Goal: Transaction & Acquisition: Subscribe to service/newsletter

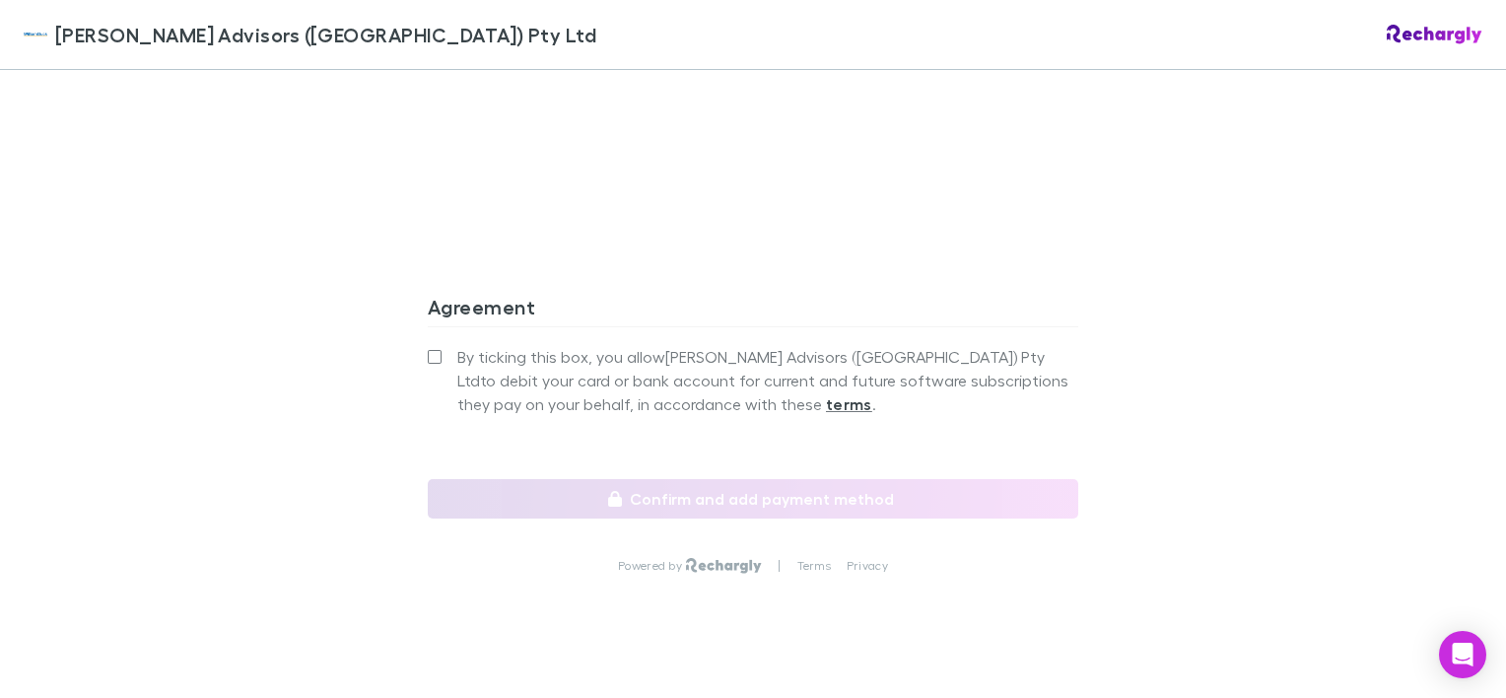
scroll to position [2008, 0]
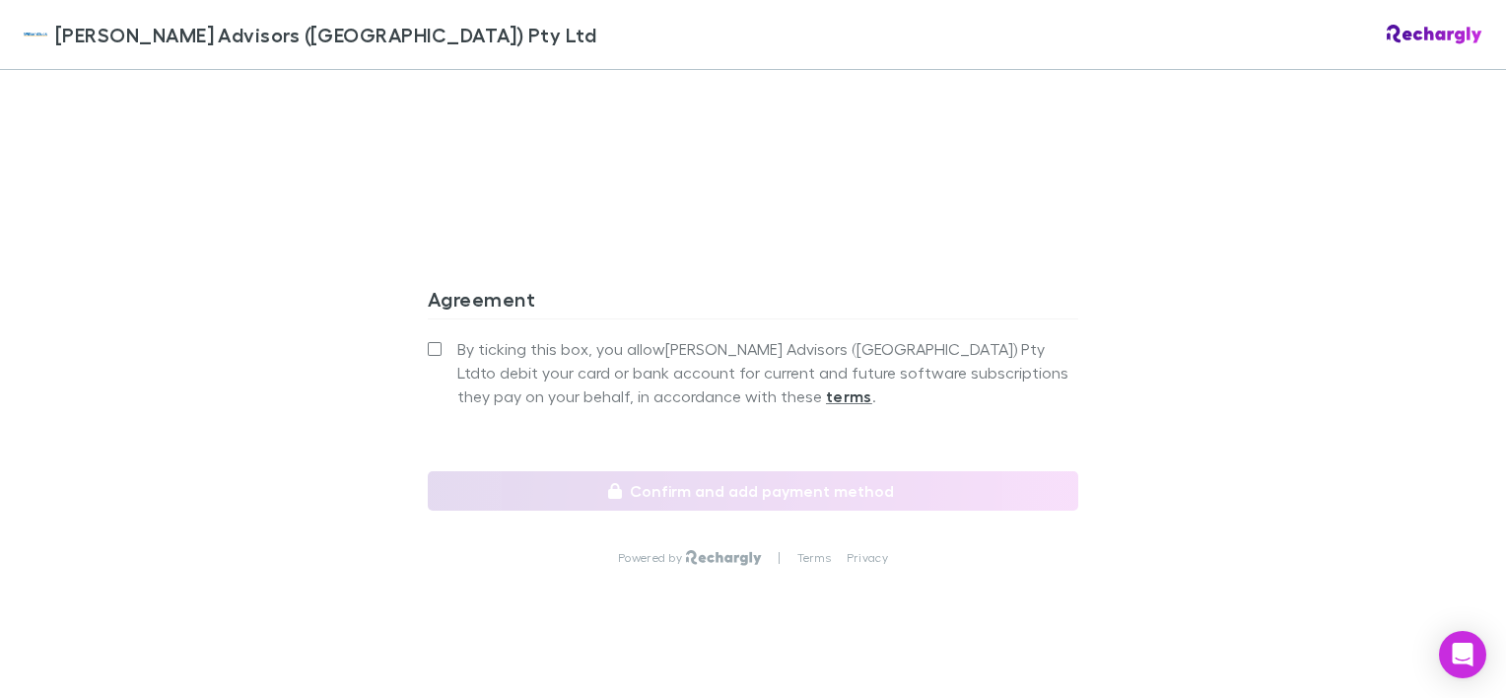
click at [428, 321] on div "Agreement By ticking this box, you allow [PERSON_NAME] Advisors (WA) Pty Ltd to…" at bounding box center [753, 391] width 651 height 240
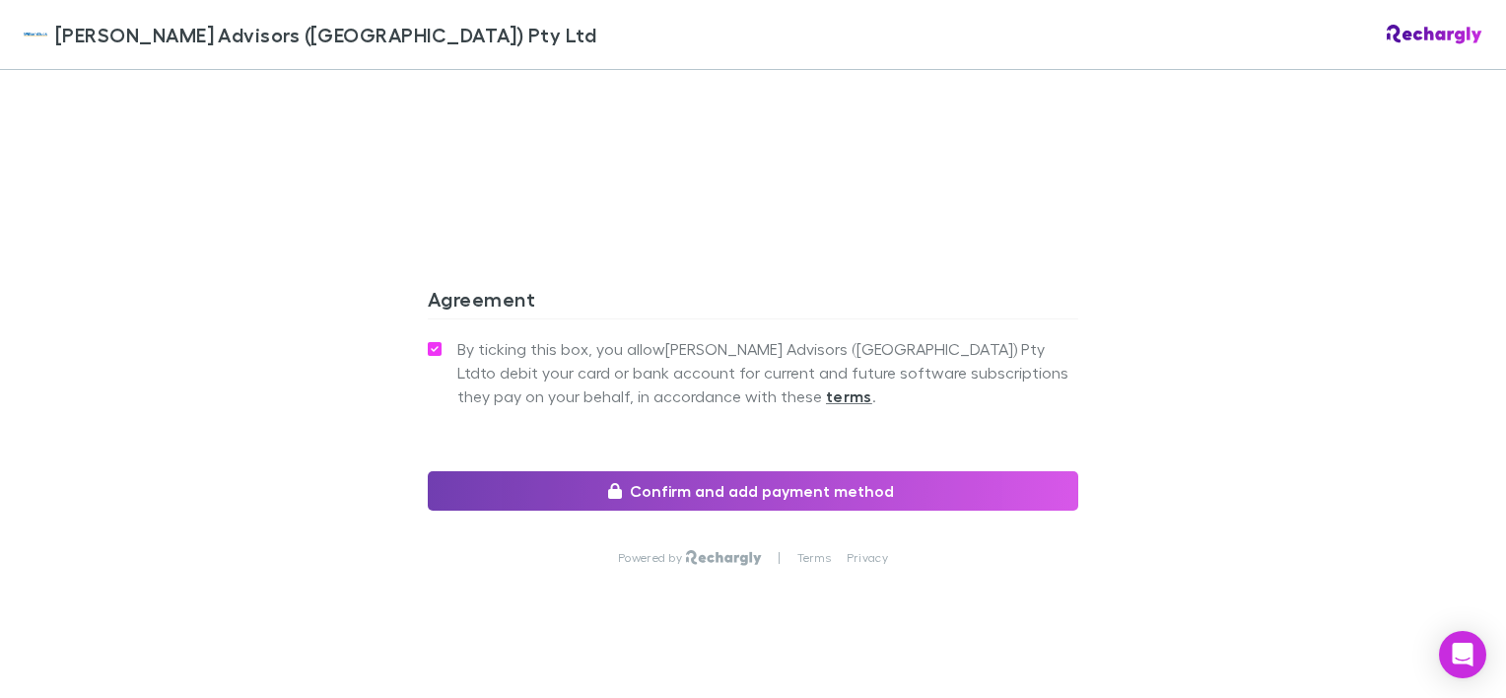
click at [702, 471] on button "Confirm and add payment method" at bounding box center [753, 490] width 651 height 39
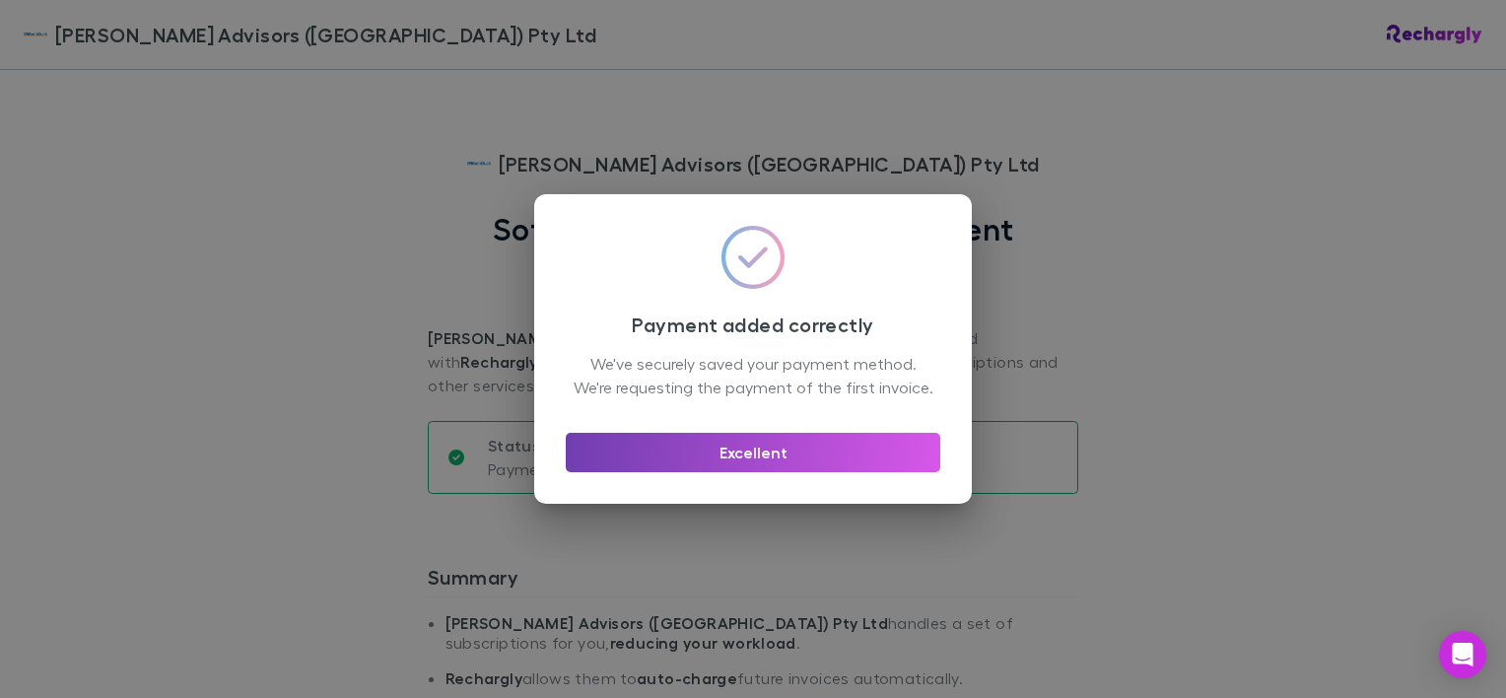
click at [844, 463] on button "Excellent" at bounding box center [753, 452] width 375 height 39
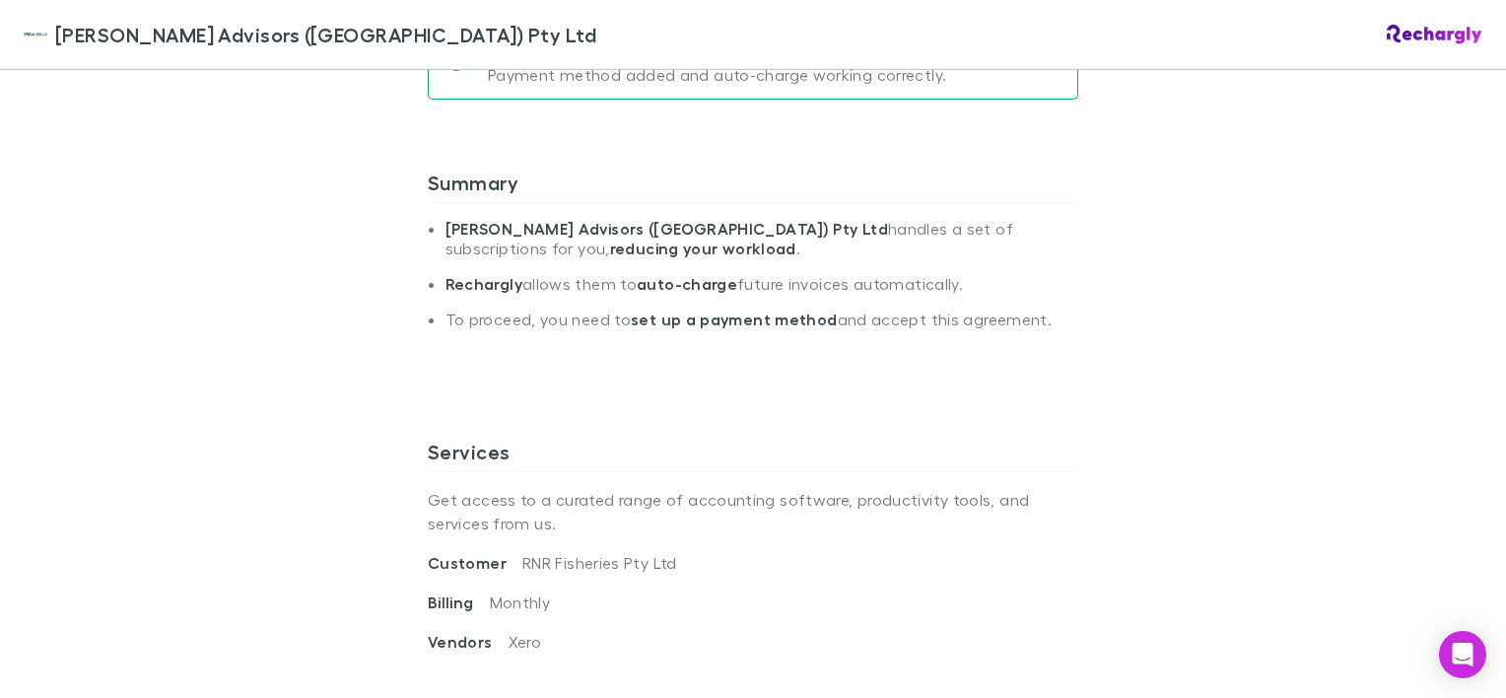
scroll to position [288, 0]
